Goal: Find specific page/section: Find specific page/section

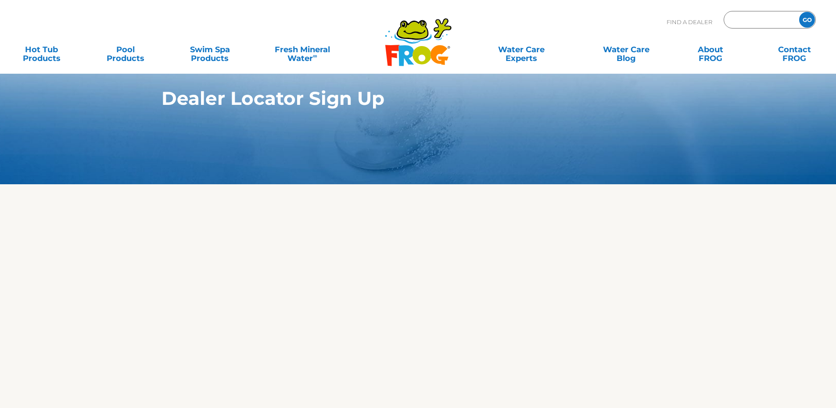
click at [749, 20] on input "Zip Code Form" at bounding box center [760, 20] width 59 height 13
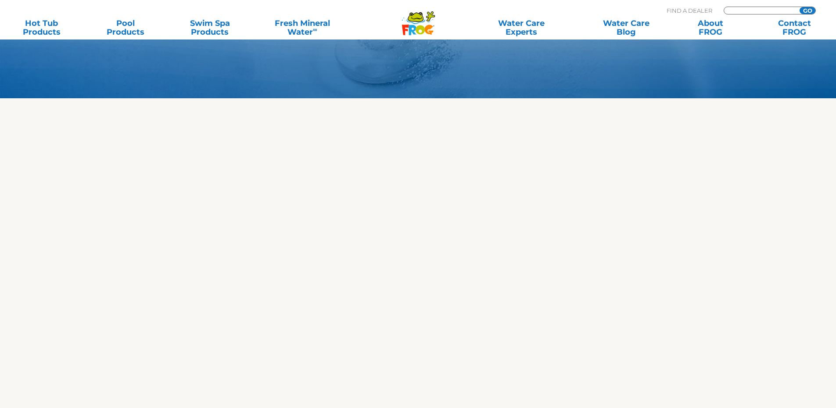
scroll to position [175, 0]
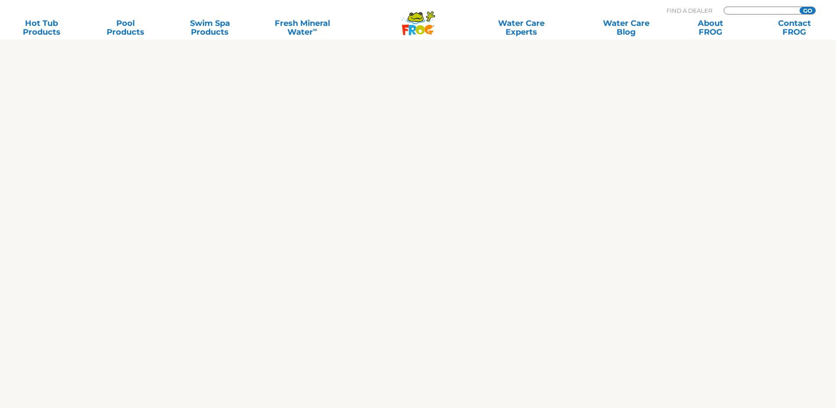
type input "ENTER ZIP CODE"
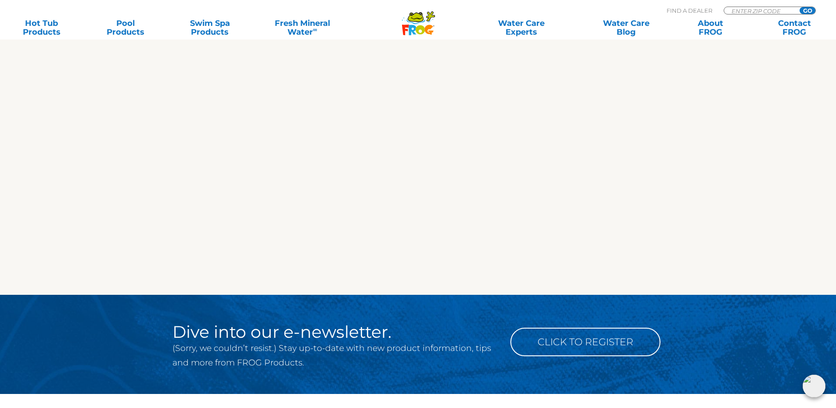
scroll to position [0, 0]
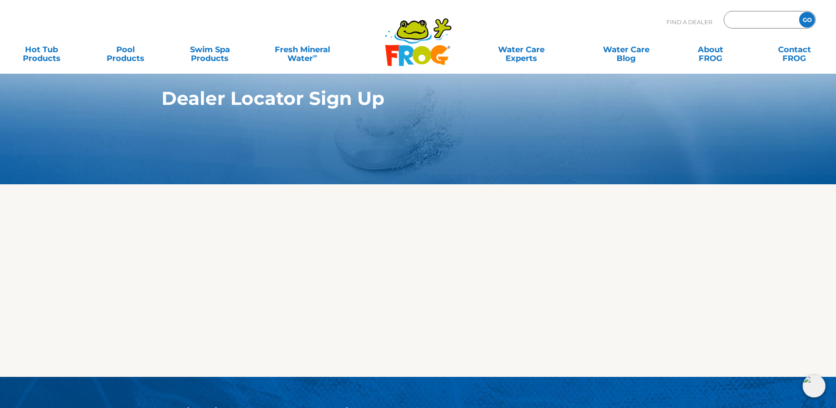
click at [741, 22] on input "Zip Code Form" at bounding box center [760, 20] width 59 height 13
type input "35750"
click at [806, 19] on input "GO" at bounding box center [807, 20] width 16 height 16
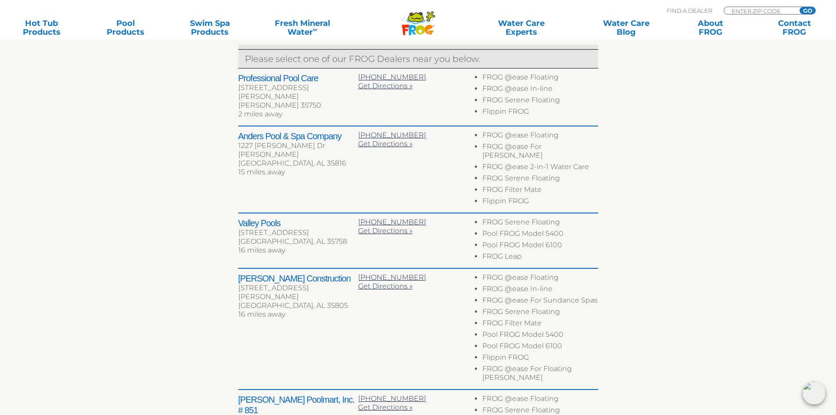
scroll to position [483, 0]
